Goal: Find specific page/section: Find specific page/section

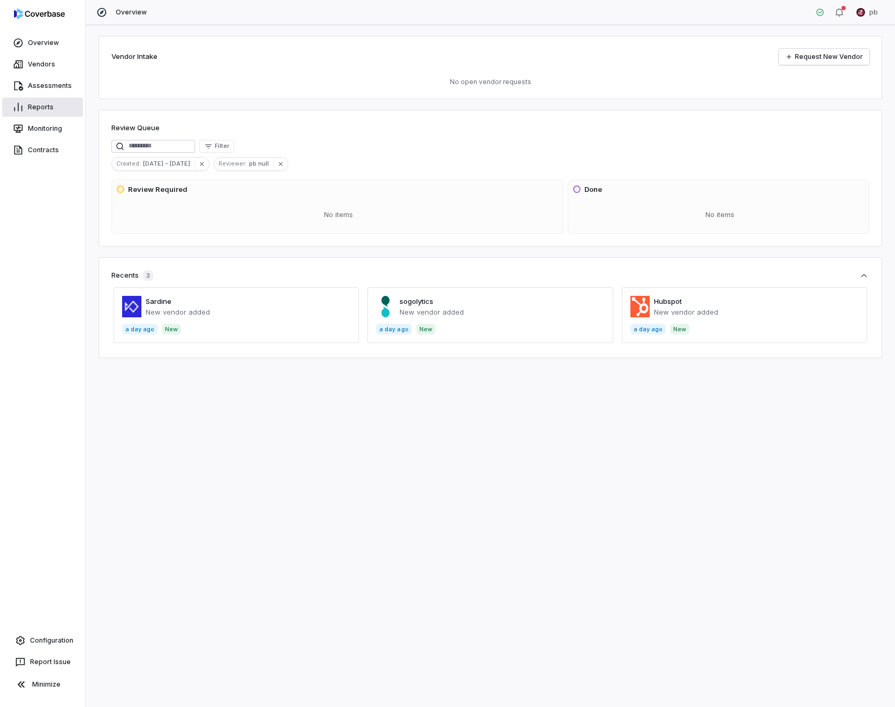
click at [54, 111] on link "Reports" at bounding box center [42, 107] width 81 height 19
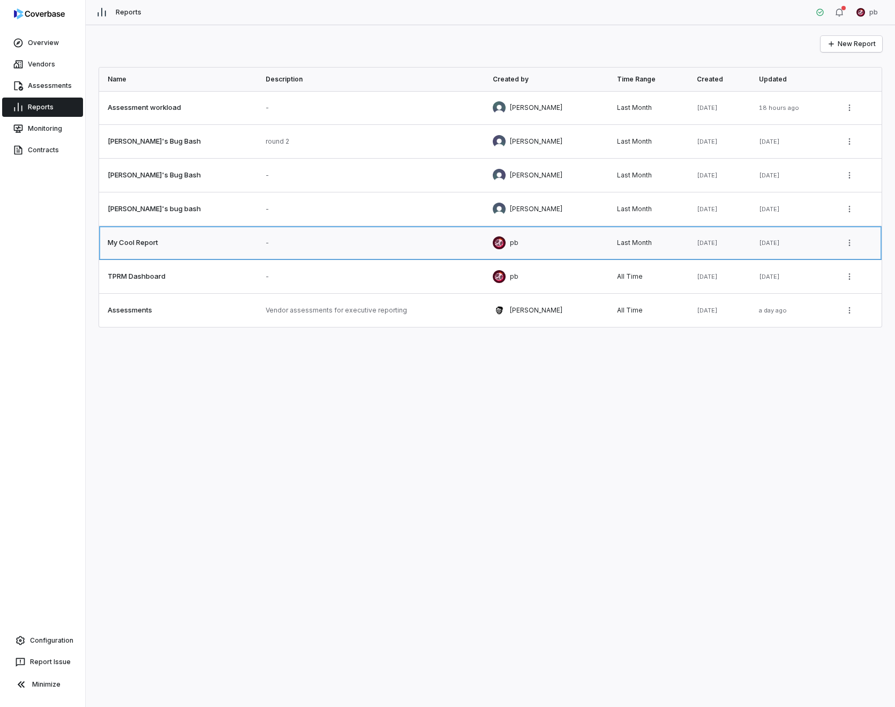
click at [291, 239] on link at bounding box center [370, 242] width 227 height 33
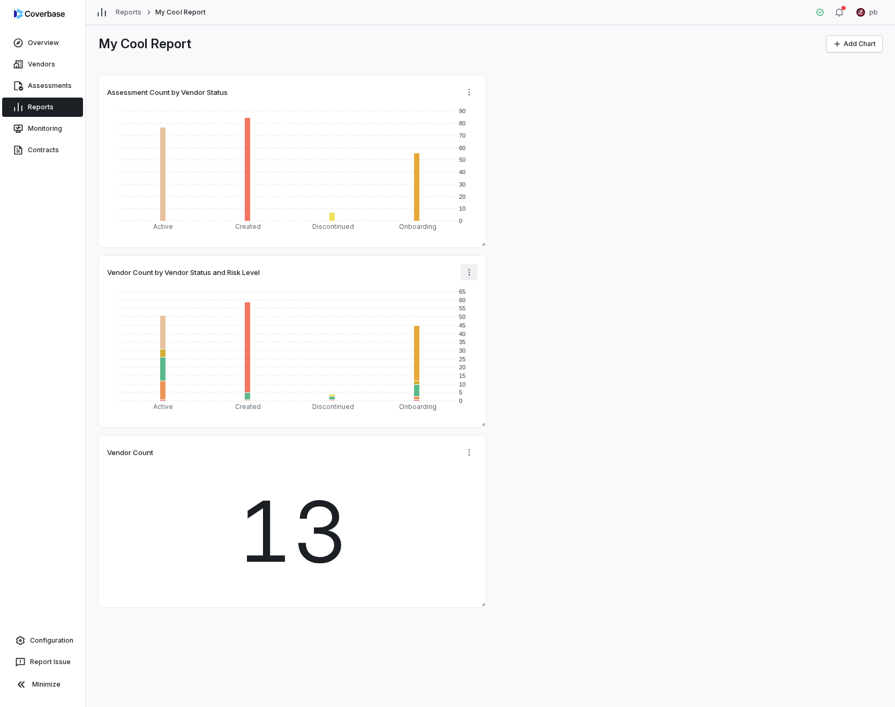
click at [467, 280] on html "Overview Vendors Assessments Reports Monitoring Contracts Configuration Report …" at bounding box center [447, 353] width 895 height 707
click at [469, 298] on div "Edit" at bounding box center [511, 295] width 92 height 17
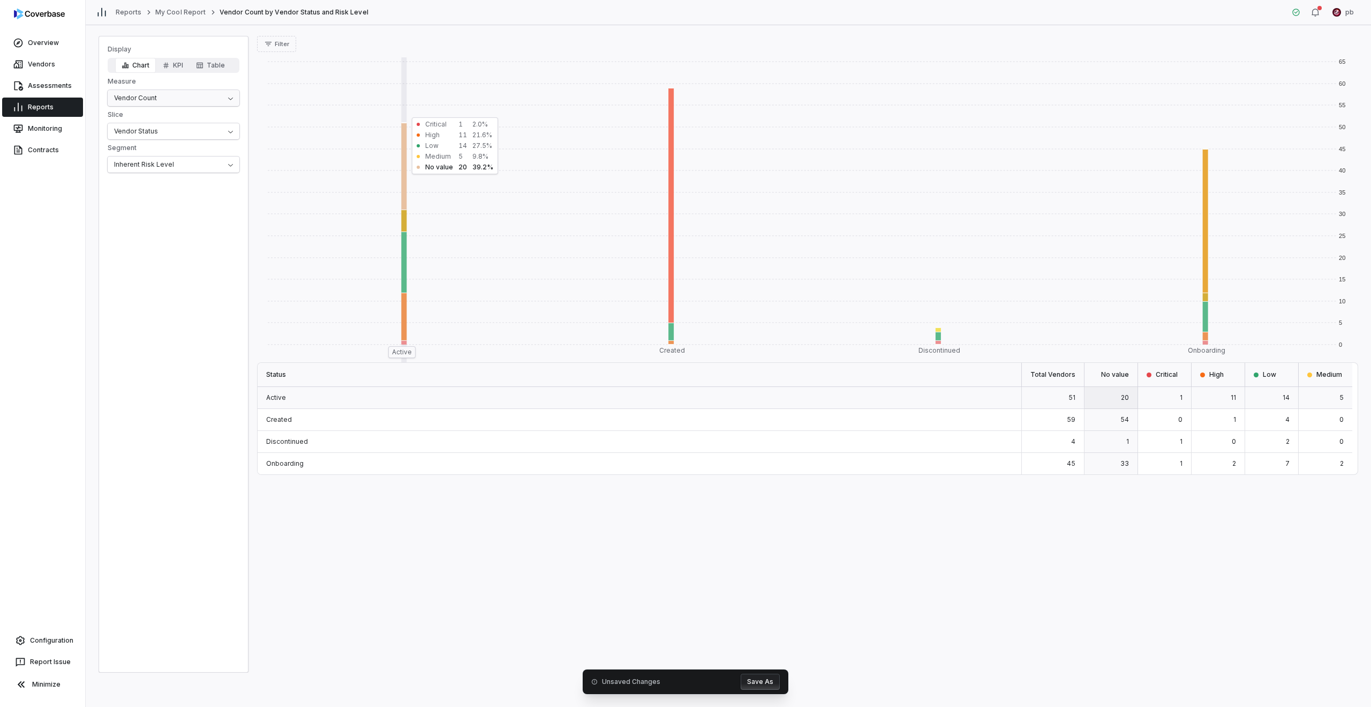
click at [151, 101] on html "Overview Vendors Assessments Reports Monitoring Contracts Configuration Report …" at bounding box center [685, 353] width 1371 height 707
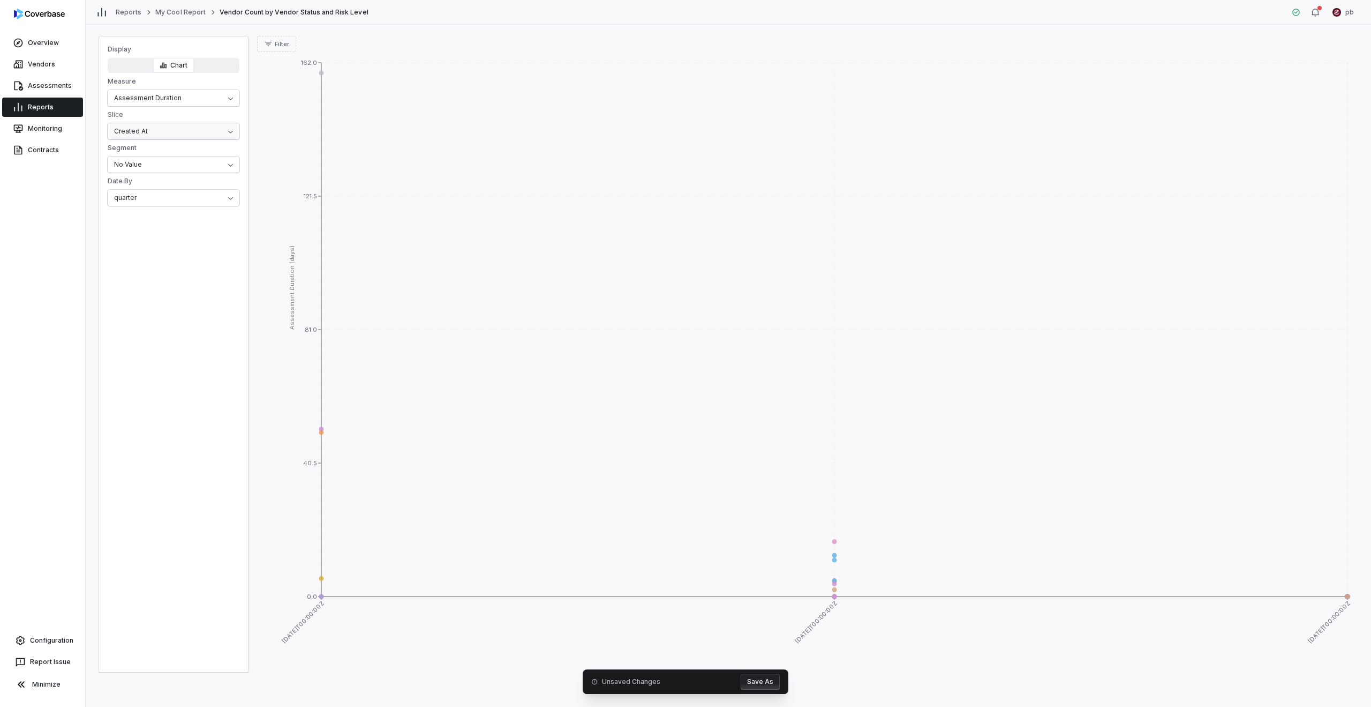
click at [160, 137] on html "Overview Vendors Assessments Reports Monitoring Contracts Configuration Report …" at bounding box center [685, 353] width 1371 height 707
click at [164, 134] on html "Overview Vendors Assessments Reports Monitoring Contracts Configuration Report …" at bounding box center [685, 353] width 1371 height 707
click at [165, 130] on html "Overview Vendors Assessments Reports Monitoring Contracts Configuration Report …" at bounding box center [685, 353] width 1371 height 707
click at [153, 123] on html "Overview Vendors Assessments Reports Monitoring Contracts Configuration Report …" at bounding box center [685, 353] width 1371 height 707
click at [152, 122] on html "Overview Vendors Assessments Reports Monitoring Contracts Configuration Report …" at bounding box center [685, 353] width 1371 height 707
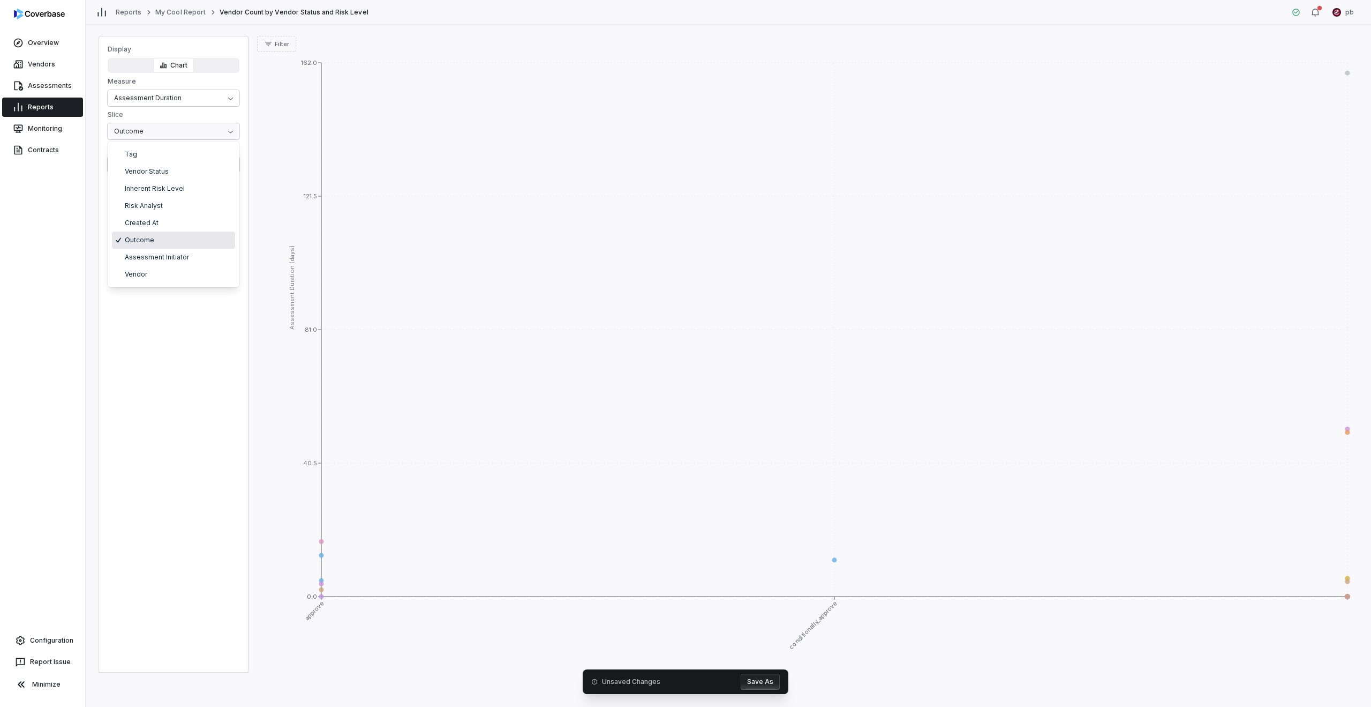
click at [148, 133] on html "Overview Vendors Assessments Reports Monitoring Contracts Configuration Report …" at bounding box center [685, 353] width 1371 height 707
click at [209, 129] on html "Overview Vendors Assessments Reports Monitoring Contracts Configuration Report …" at bounding box center [685, 353] width 1371 height 707
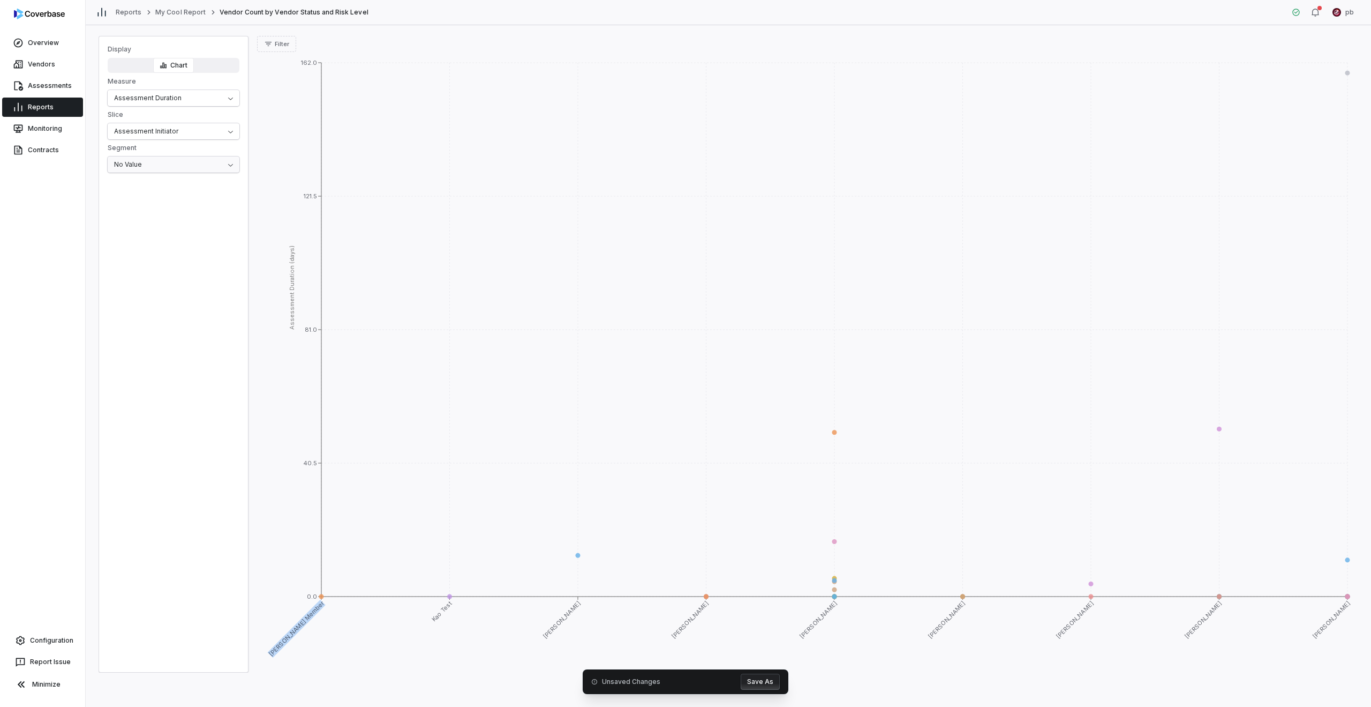
click at [212, 158] on html "Overview Vendors Assessments Reports Monitoring Contracts Configuration Report …" at bounding box center [685, 353] width 1371 height 707
click at [449, 597] on icon at bounding box center [449, 596] width 5 height 5
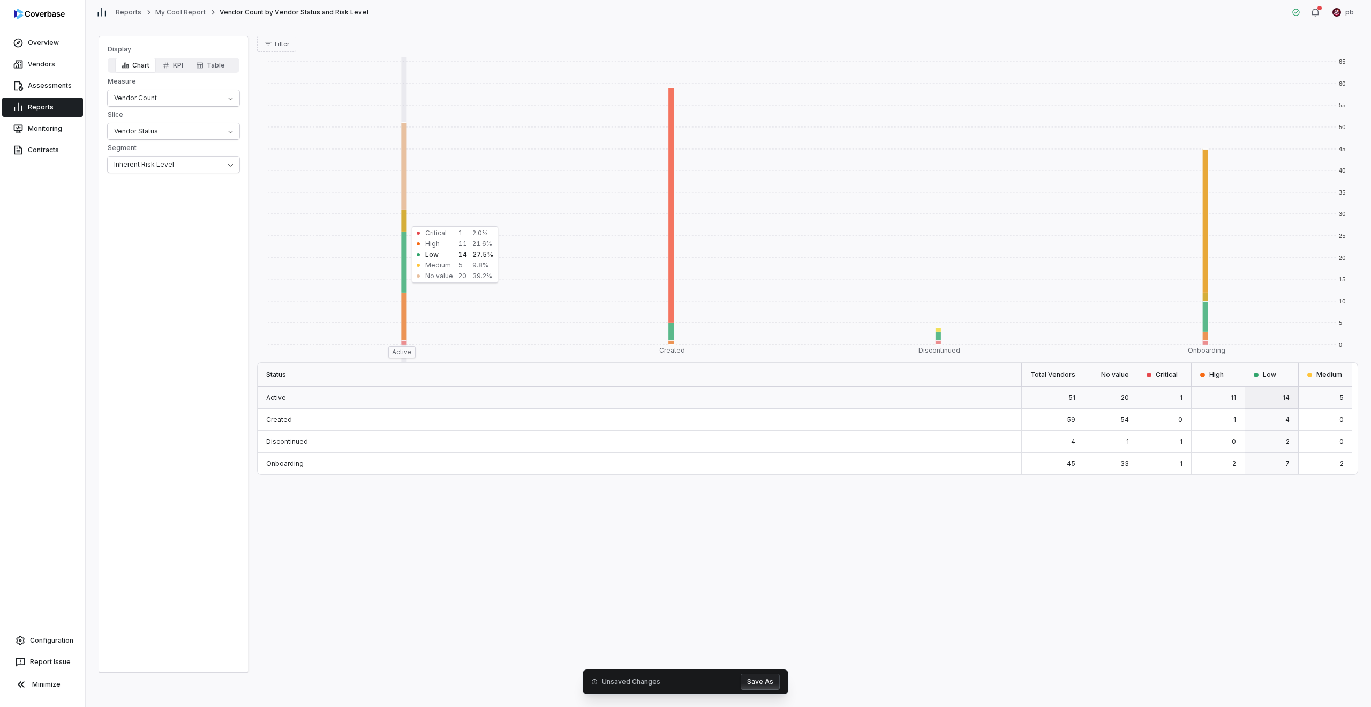
click at [149, 108] on div "Display Chart KPI Table Measure Vendor Count Slice Vendor Status Segment Inhere…" at bounding box center [173, 109] width 149 height 128
click at [144, 96] on html "Overview Vendors Assessments Reports Monitoring Contracts Configuration Report …" at bounding box center [685, 353] width 1371 height 707
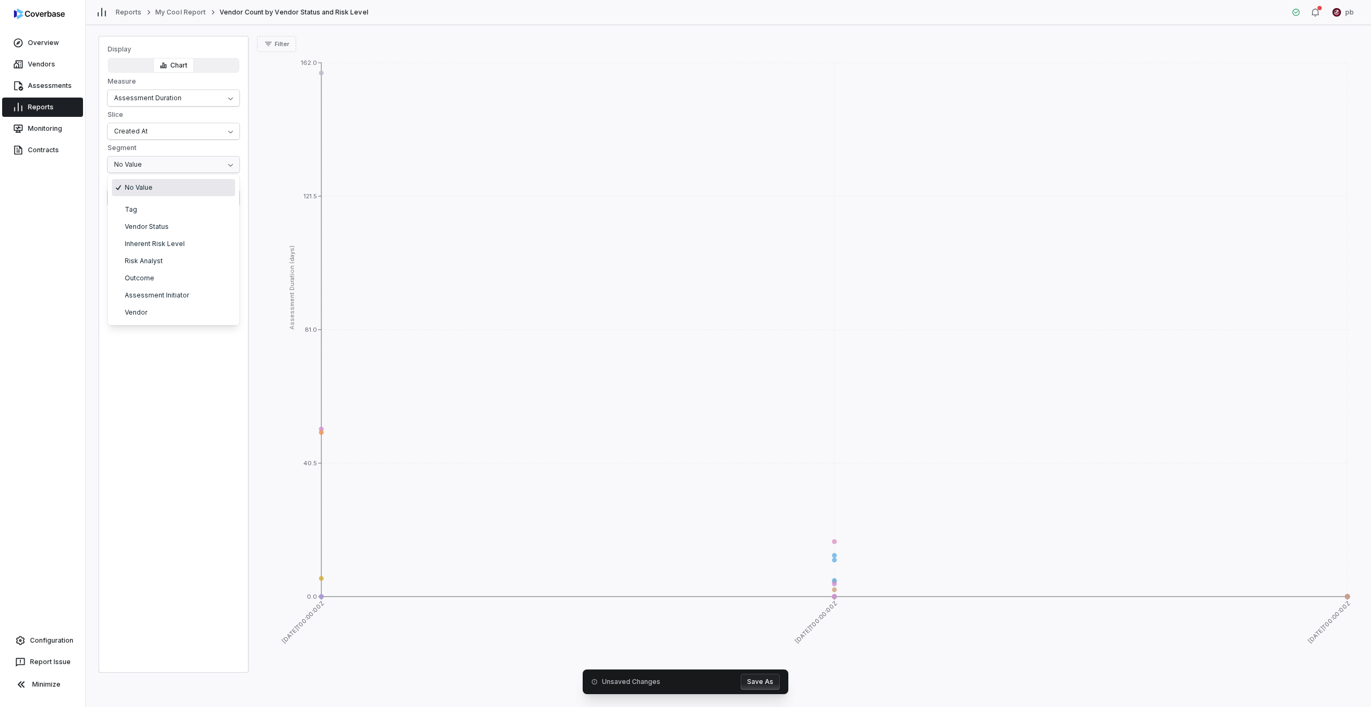
click at [168, 159] on html "Overview Vendors Assessments Reports Monitoring Contracts Configuration Report …" at bounding box center [685, 353] width 1371 height 707
click at [171, 156] on html "Overview Vendors Assessments Reports Monitoring Contracts Configuration Report …" at bounding box center [685, 353] width 1371 height 707
click at [162, 126] on html "Overview Vendors Assessments Reports Monitoring Contracts Configuration Report …" at bounding box center [685, 353] width 1371 height 707
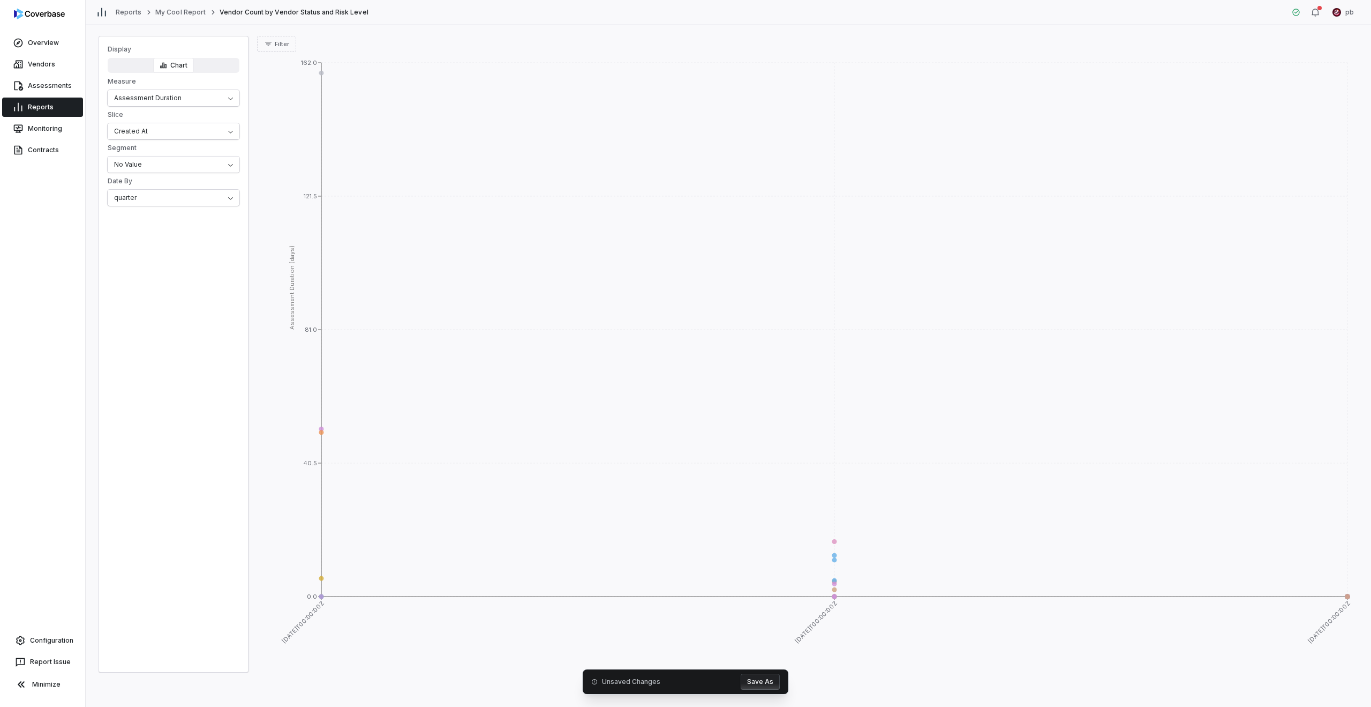
click at [177, 125] on html "Overview Vendors Assessments Reports Monitoring Contracts Configuration Report …" at bounding box center [685, 353] width 1371 height 707
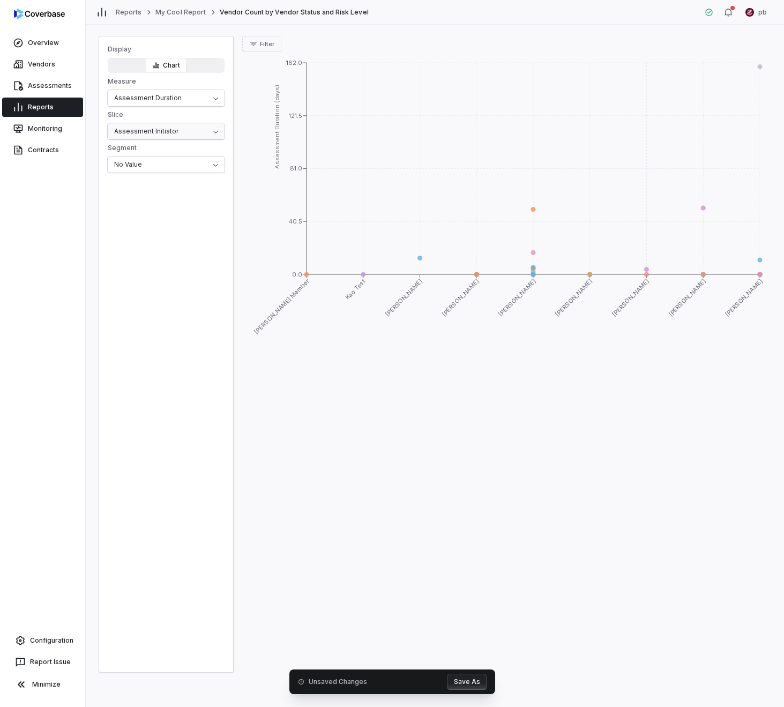
click at [185, 137] on html "Overview Vendors Assessments Reports Monitoring Contracts Configuration Report …" at bounding box center [392, 353] width 784 height 707
click at [173, 131] on html "Overview Vendors Assessments Reports Monitoring Contracts Configuration Report …" at bounding box center [392, 353] width 784 height 707
click at [528, 203] on icon "[PERSON_NAME] Member Kao Test [PERSON_NAME] [PERSON_NAME] [PERSON_NAME] [PERSON…" at bounding box center [506, 200] width 528 height 297
click at [496, 310] on icon "[PERSON_NAME] Member Kao Test [PERSON_NAME] [PERSON_NAME] [PERSON_NAME] [PERSON…" at bounding box center [506, 200] width 528 height 297
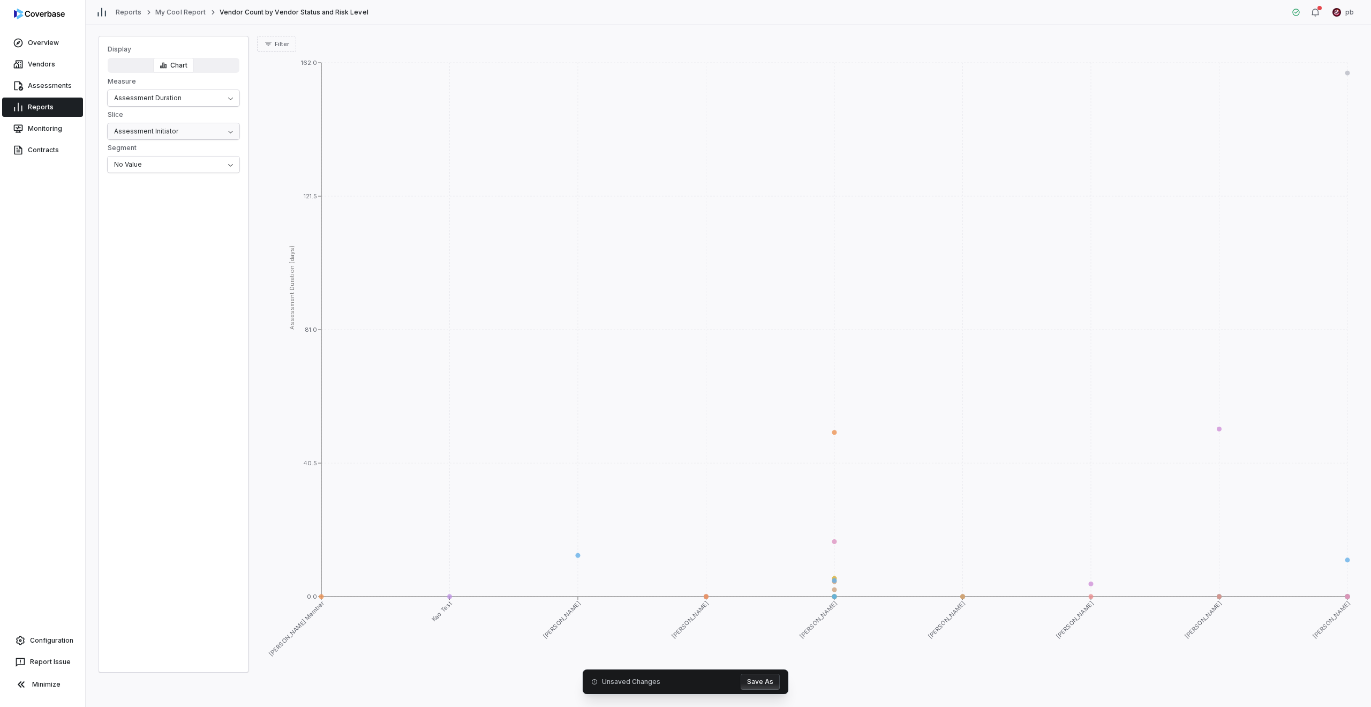
click at [179, 133] on html "Overview Vendors Assessments Reports Monitoring Contracts Configuration Report …" at bounding box center [685, 353] width 1371 height 707
